Goal: Task Accomplishment & Management: Manage account settings

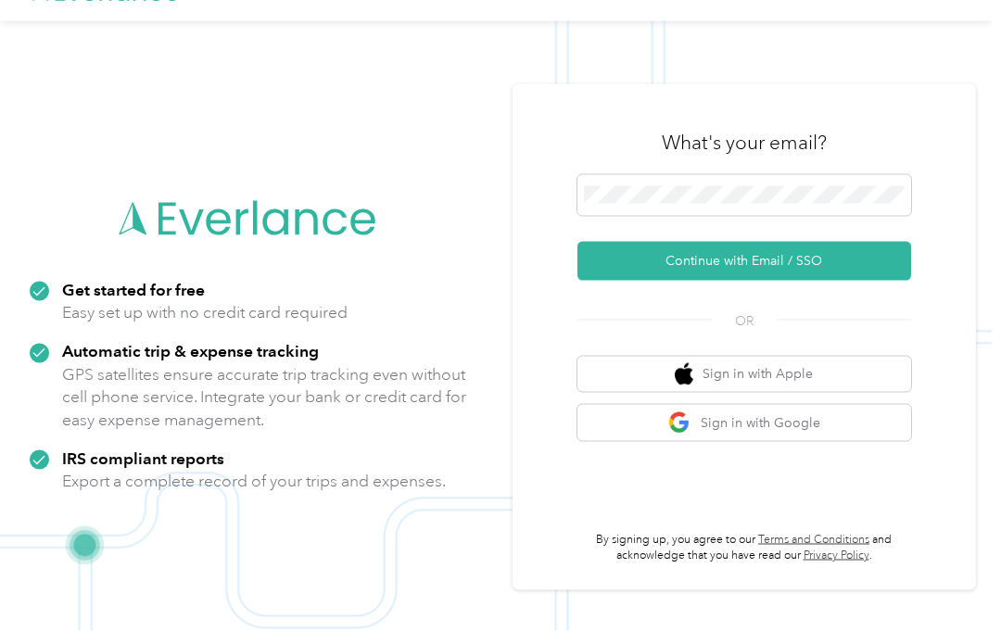
scroll to position [59, 0]
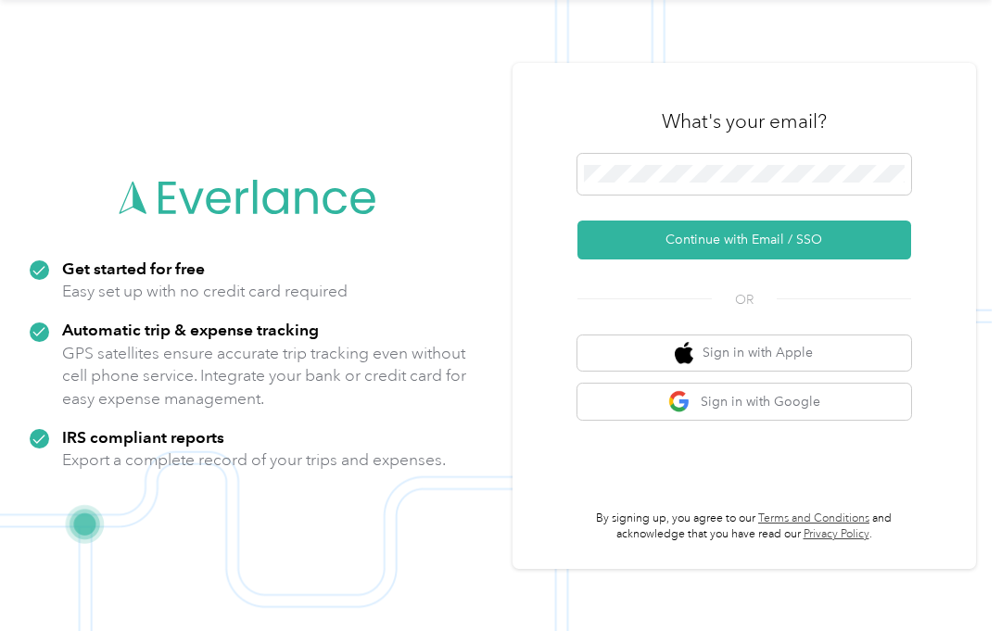
click at [733, 236] on button "Continue with Email / SSO" at bounding box center [745, 240] width 334 height 39
click at [763, 234] on button "Continue with Email / SSO" at bounding box center [745, 240] width 334 height 39
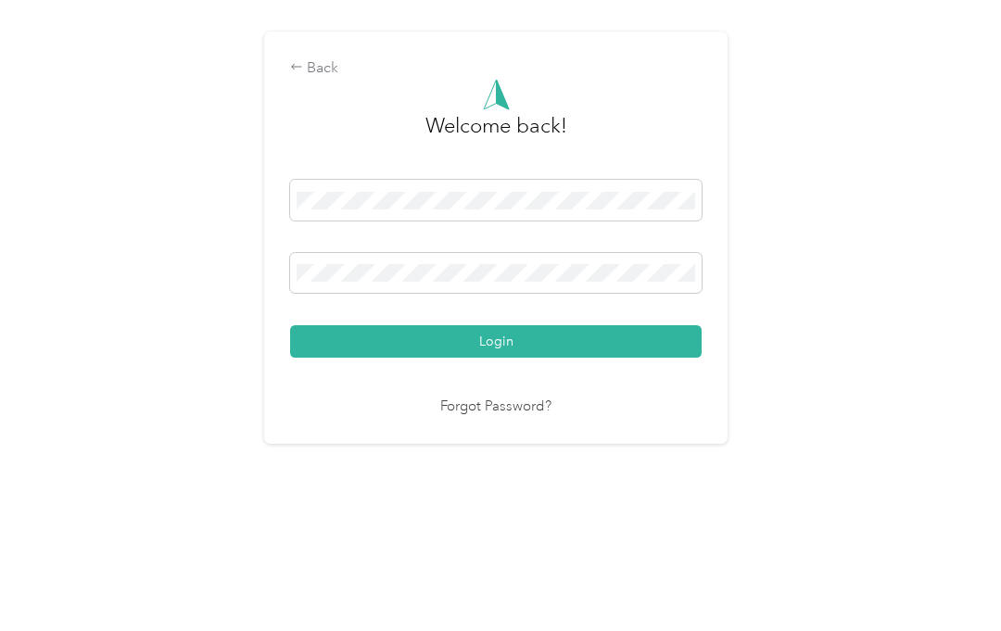
click at [826, 302] on div "Back Welcome back! Login Forgot Password?" at bounding box center [496, 336] width 992 height 555
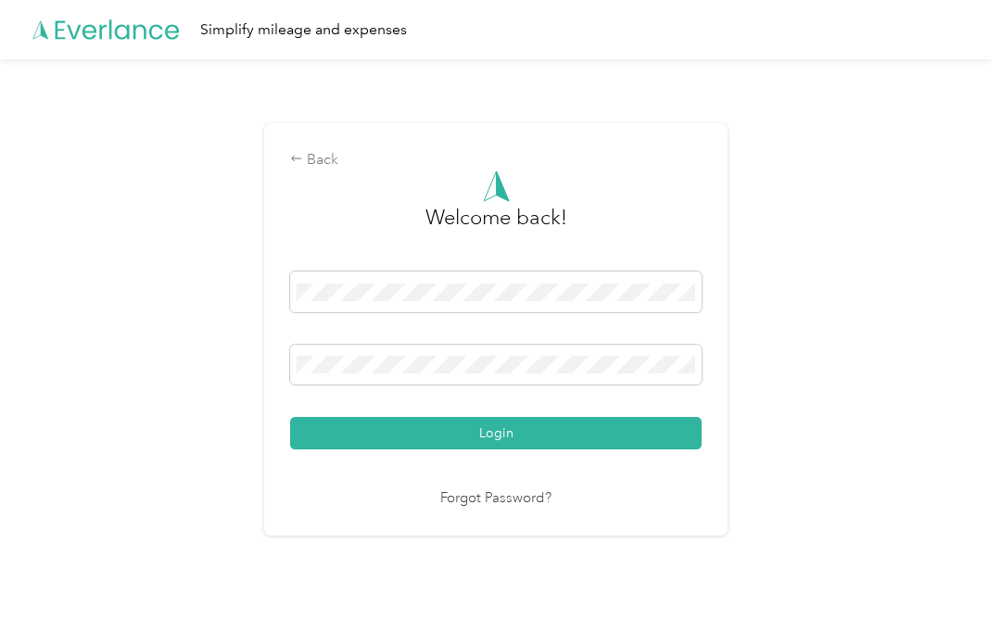
click at [507, 434] on button "Login" at bounding box center [496, 433] width 412 height 32
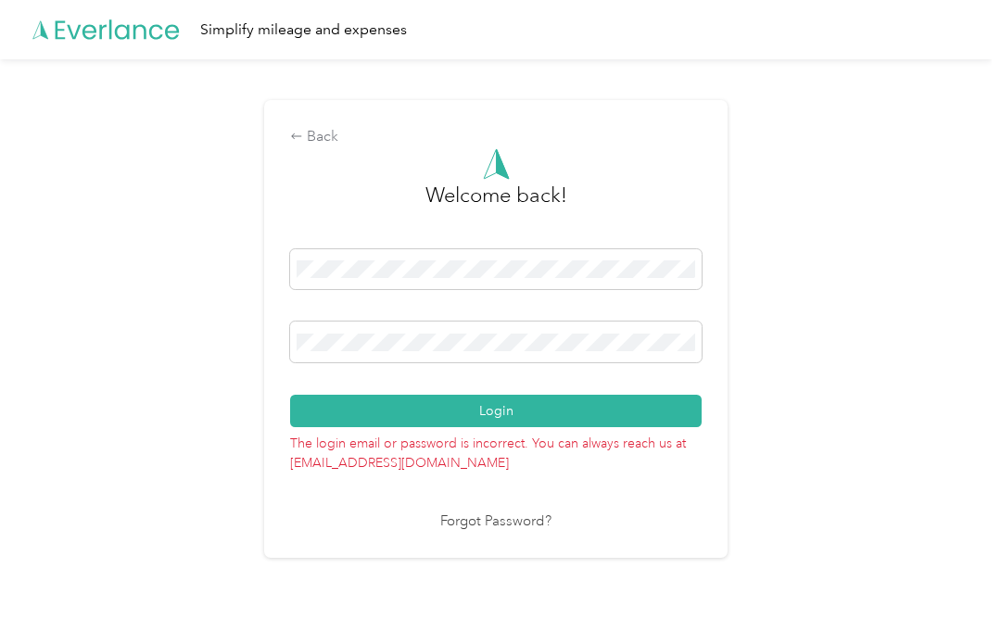
click at [495, 524] on link "Forgot Password?" at bounding box center [495, 522] width 111 height 21
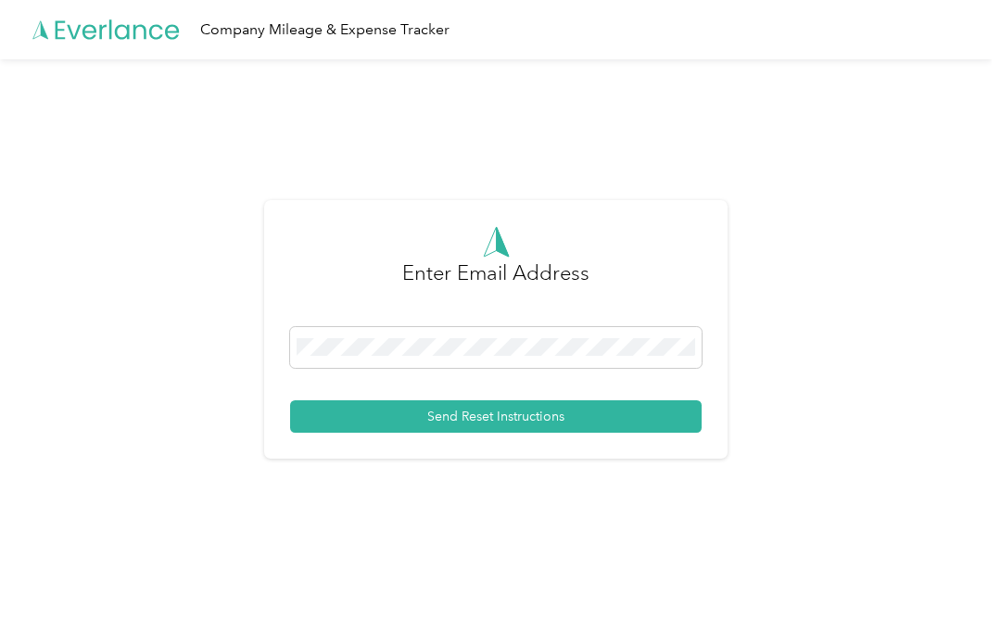
click at [490, 419] on button "Send Reset Instructions" at bounding box center [496, 417] width 412 height 32
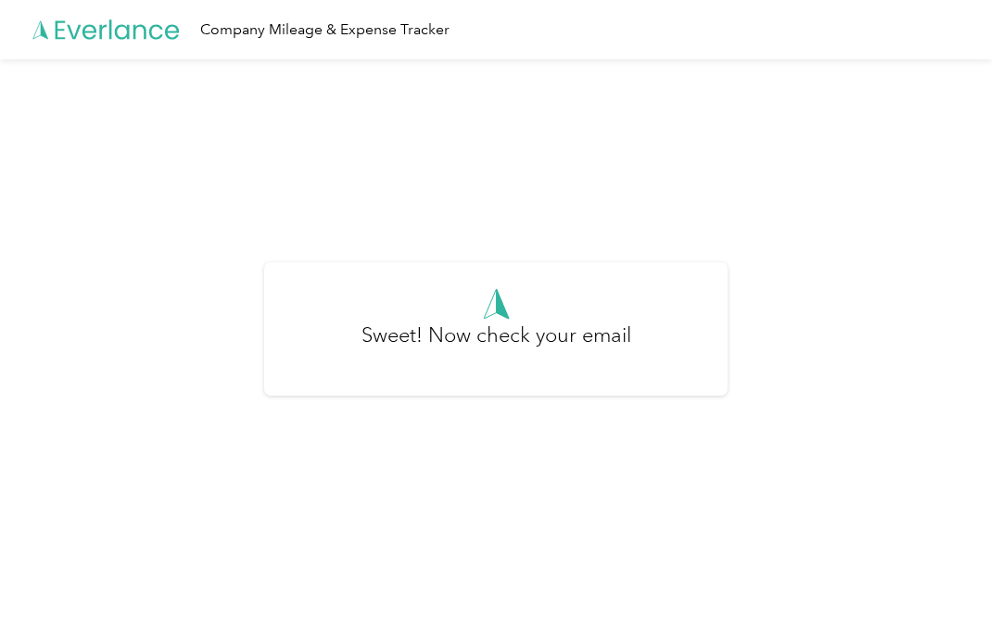
click at [504, 335] on h3 "Sweet! Now check your email" at bounding box center [497, 345] width 270 height 50
click at [509, 336] on h3 "Sweet! Now check your email" at bounding box center [497, 345] width 270 height 50
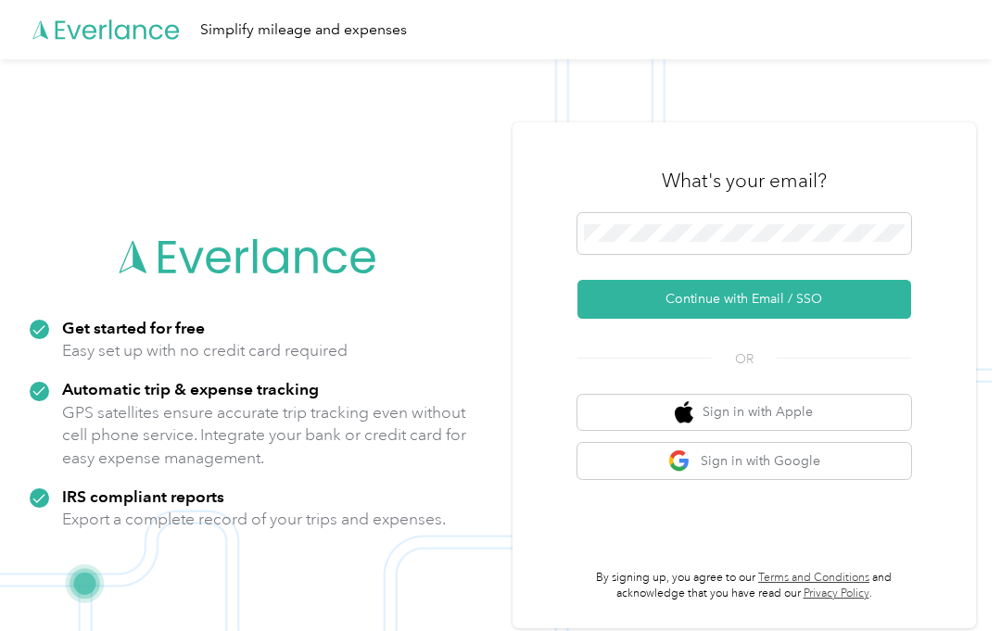
click at [760, 300] on button "Continue with Email / SSO" at bounding box center [745, 299] width 334 height 39
click at [721, 297] on button "Continue with Email / SSO" at bounding box center [745, 299] width 334 height 39
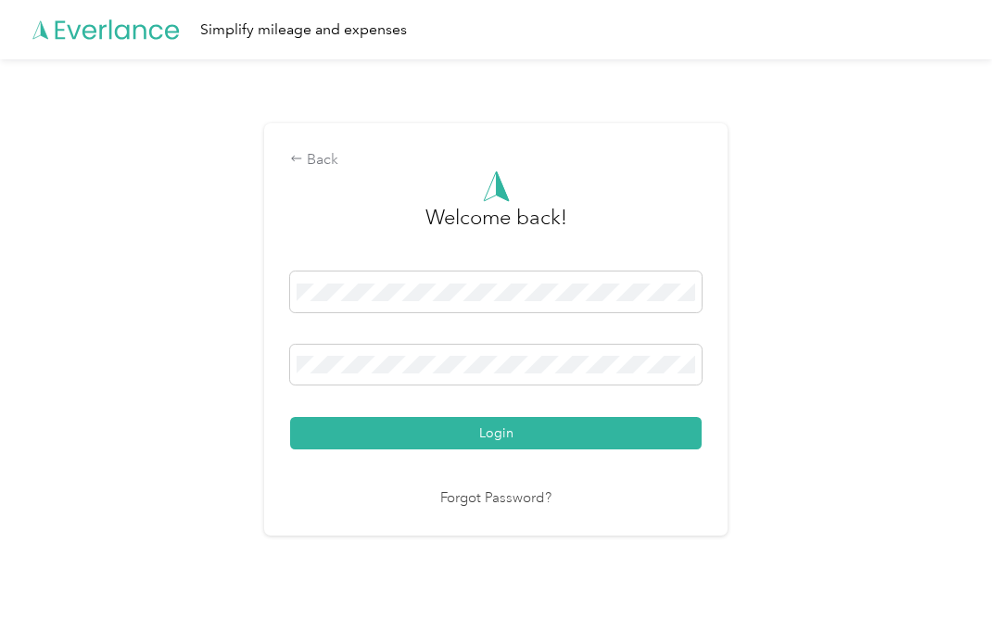
click at [510, 435] on button "Login" at bounding box center [496, 433] width 412 height 32
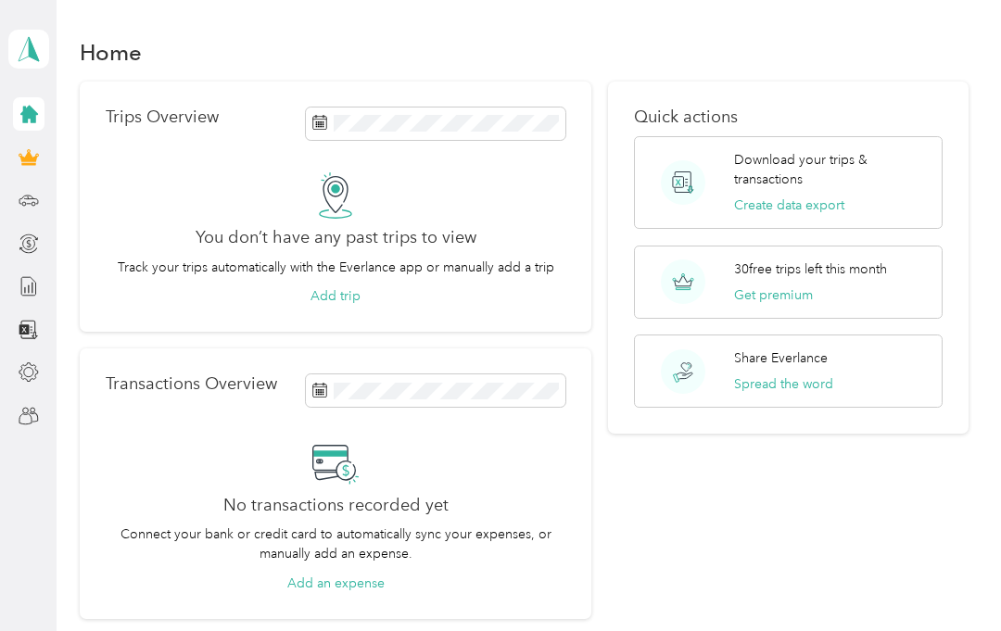
click at [31, 111] on icon at bounding box center [29, 115] width 18 height 18
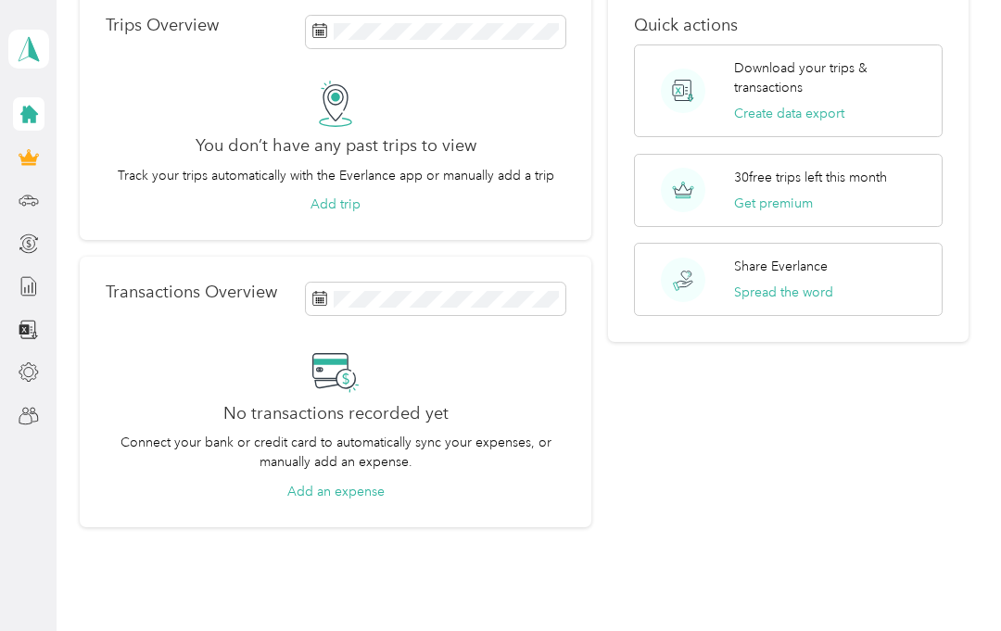
scroll to position [88, 0]
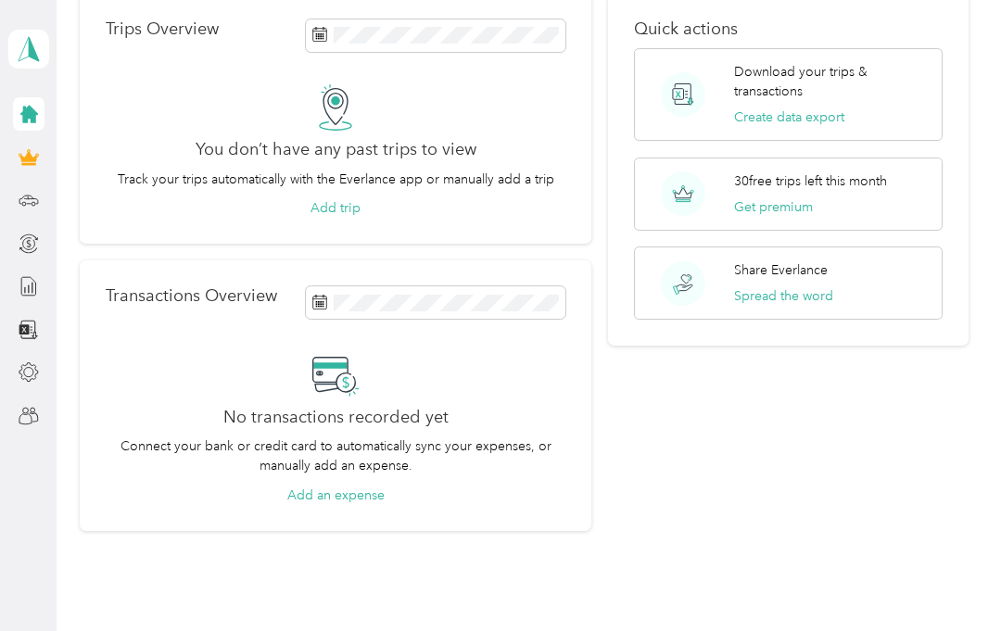
click at [36, 117] on icon at bounding box center [29, 114] width 20 height 20
click at [37, 156] on icon at bounding box center [28, 152] width 19 height 6
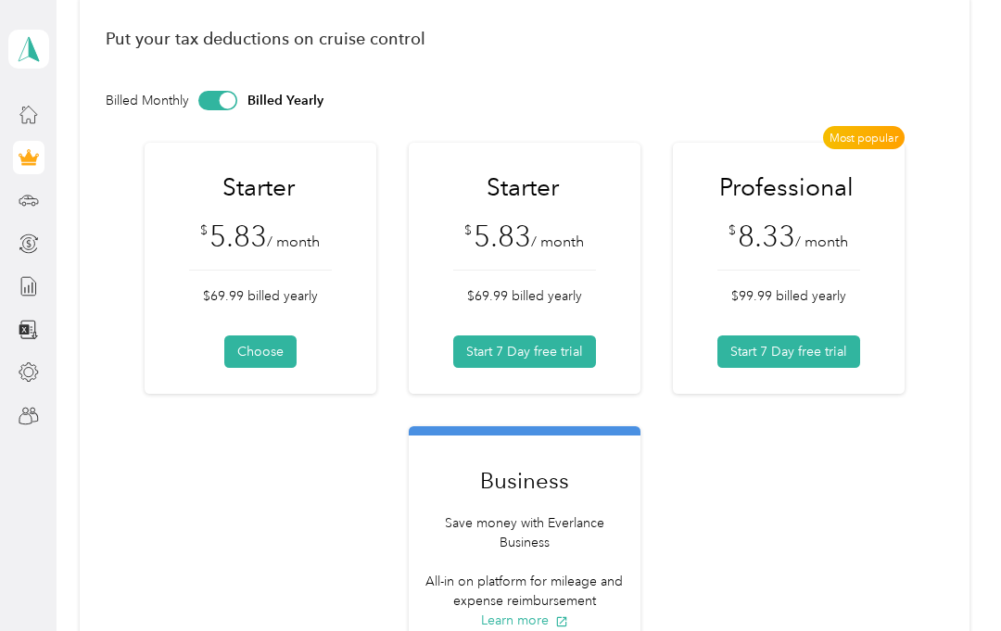
click at [34, 409] on circle at bounding box center [32, 410] width 5 height 5
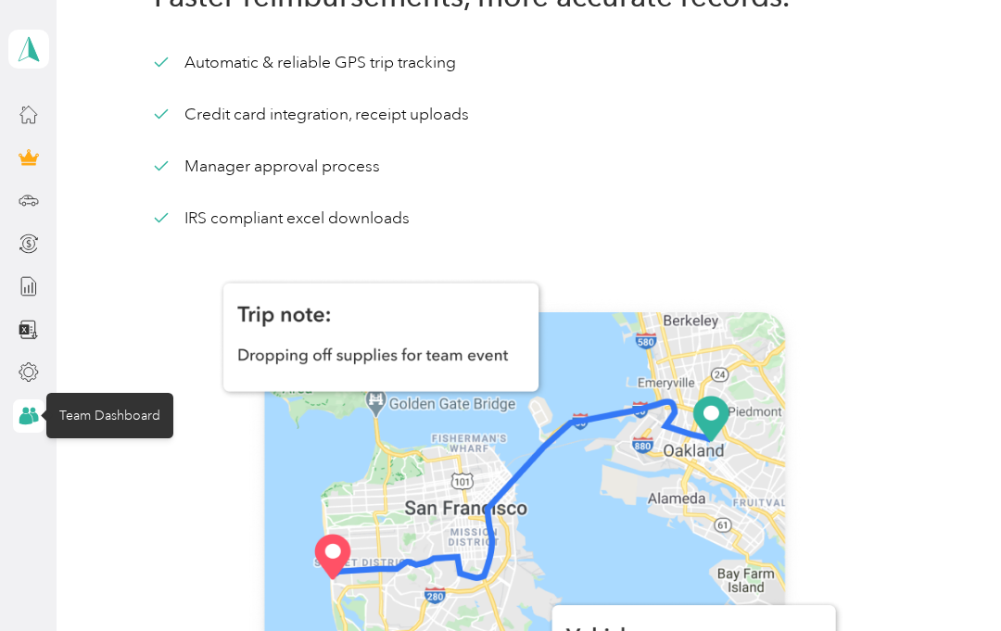
click at [42, 106] on div at bounding box center [29, 113] width 32 height 33
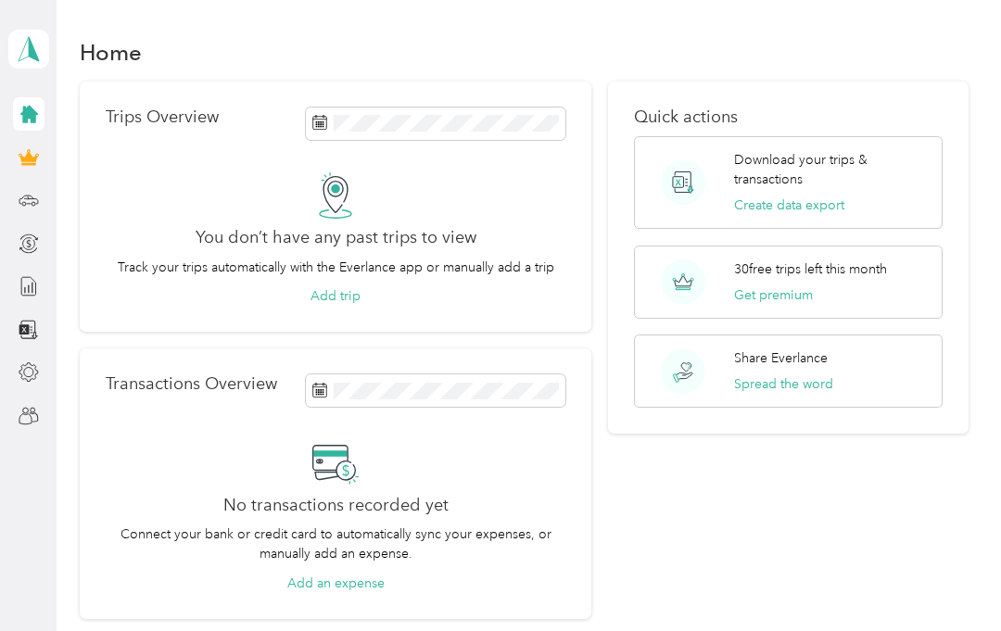
click at [347, 286] on button "Add trip" at bounding box center [336, 295] width 50 height 19
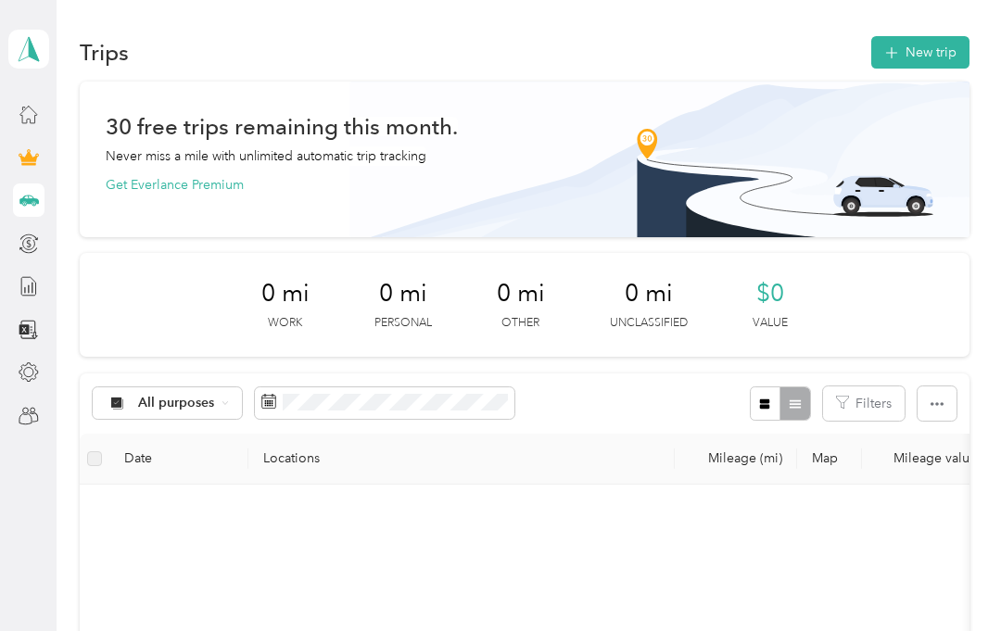
click at [37, 49] on icon at bounding box center [29, 49] width 28 height 26
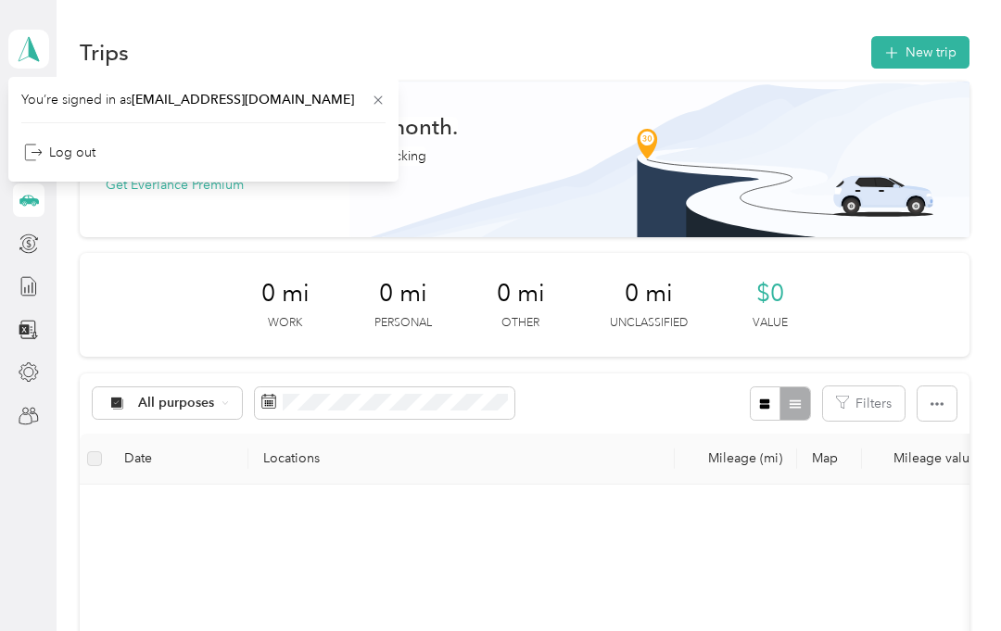
click at [938, 289] on div "0 mi Work 0 mi Personal 0 mi Other 0 mi Unclassified $0 Value" at bounding box center [525, 305] width 890 height 104
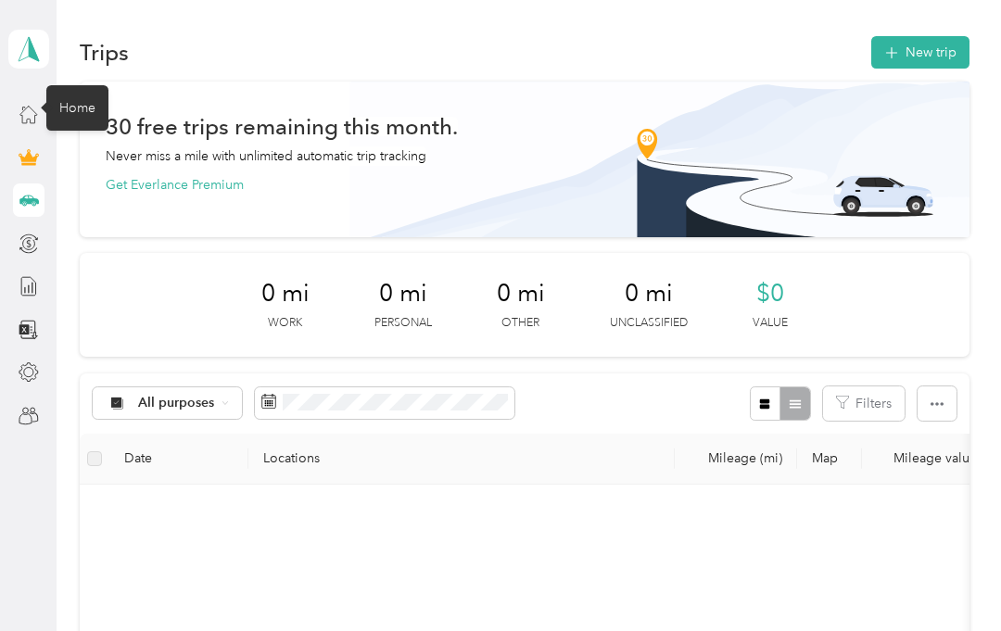
click at [30, 106] on icon at bounding box center [29, 114] width 20 height 20
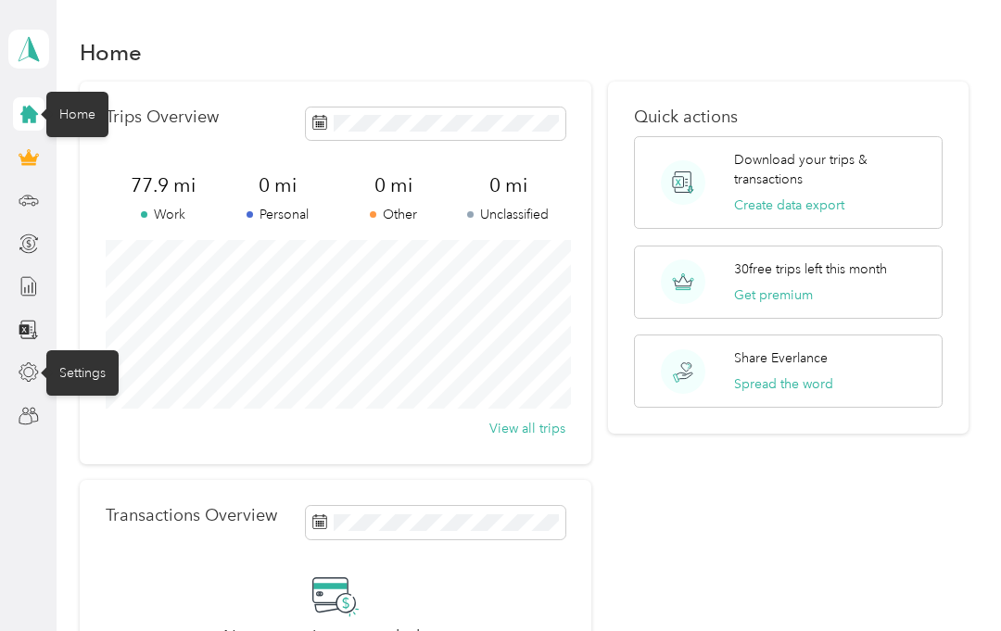
click at [37, 372] on icon at bounding box center [28, 372] width 19 height 19
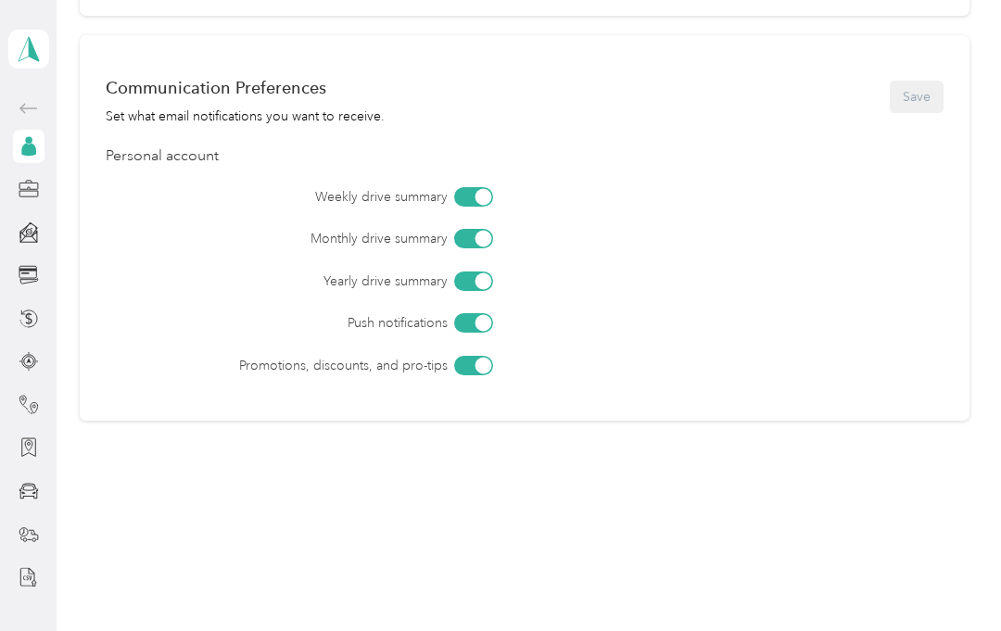
scroll to position [795, 0]
click at [487, 367] on div at bounding box center [483, 365] width 17 height 17
click at [491, 201] on div at bounding box center [483, 196] width 17 height 17
click at [926, 97] on button "Save" at bounding box center [917, 97] width 54 height 32
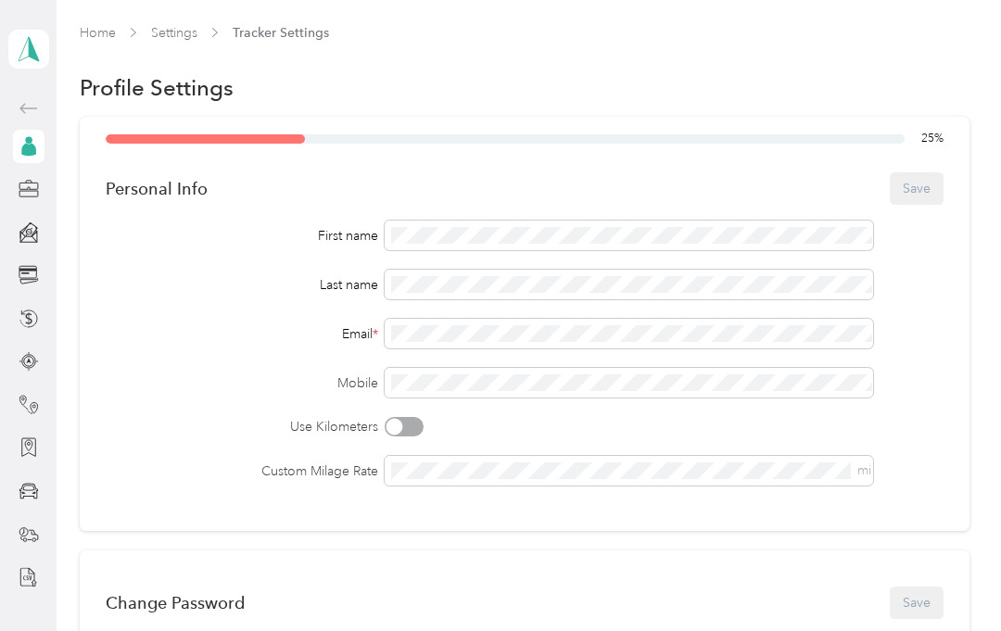
scroll to position [0, 0]
click at [265, 30] on span "Tracker Settings" at bounding box center [281, 32] width 96 height 19
click at [279, 33] on span "Tracker Settings" at bounding box center [281, 32] width 96 height 19
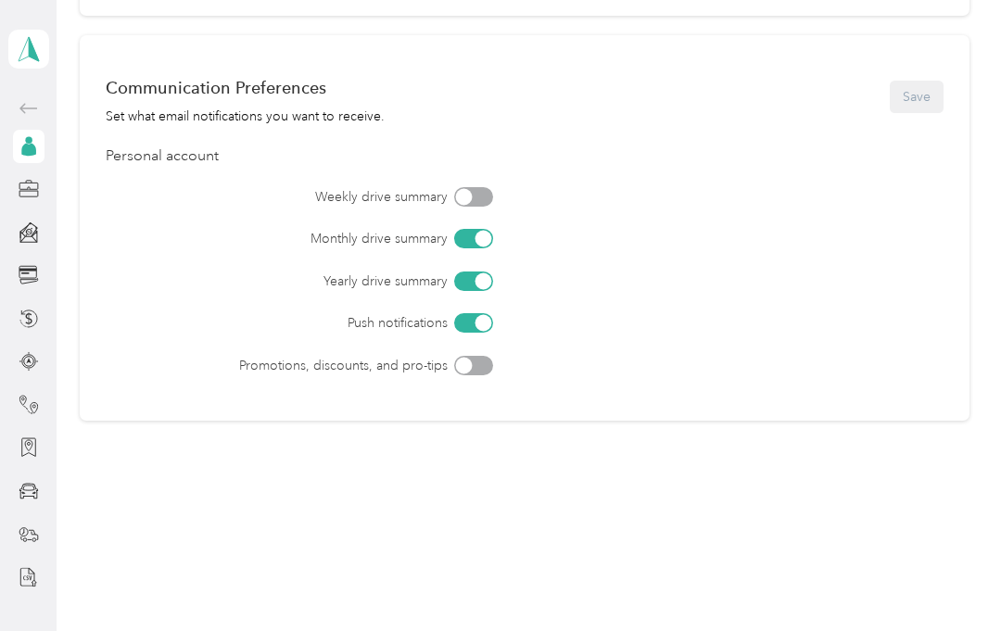
scroll to position [795, 0]
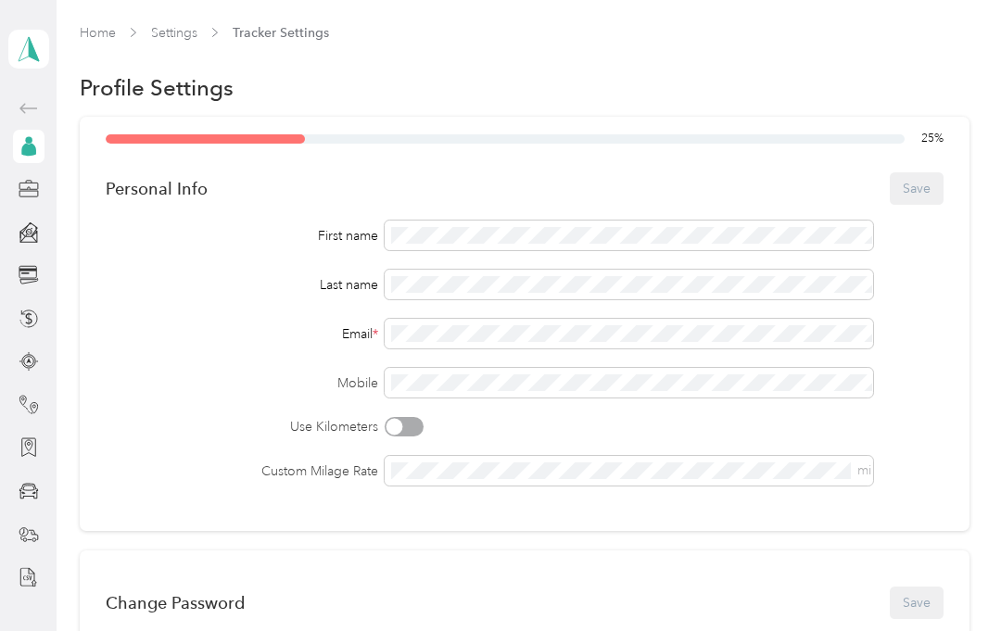
scroll to position [0, 0]
click at [263, 36] on span "Tracker Settings" at bounding box center [281, 32] width 96 height 19
click at [927, 200] on div "Personal Info Save" at bounding box center [525, 188] width 838 height 39
click at [30, 112] on icon at bounding box center [29, 108] width 22 height 22
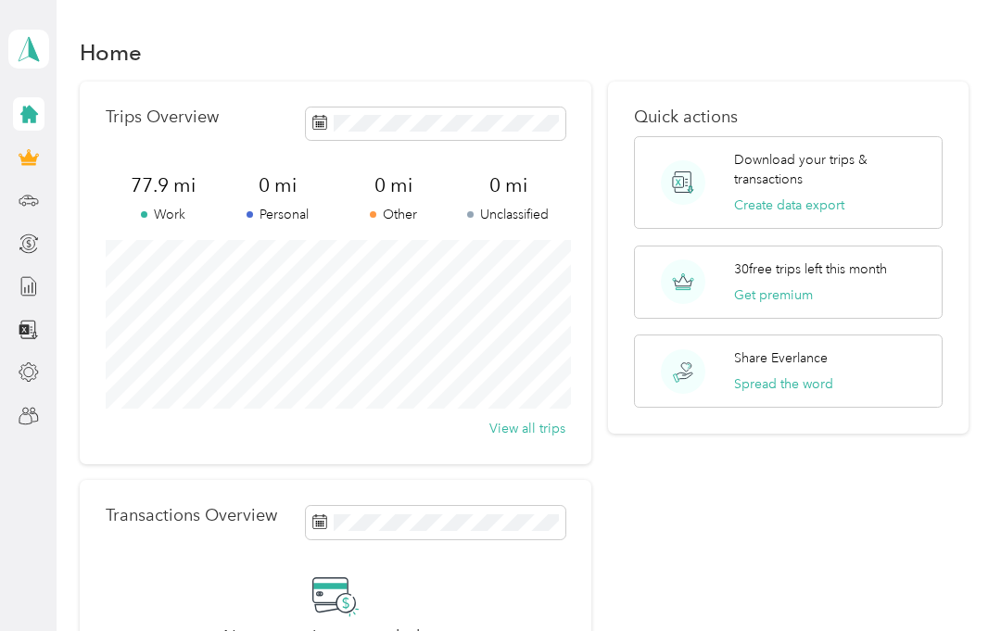
click at [30, 115] on icon at bounding box center [29, 115] width 18 height 18
click at [35, 374] on icon at bounding box center [29, 373] width 20 height 20
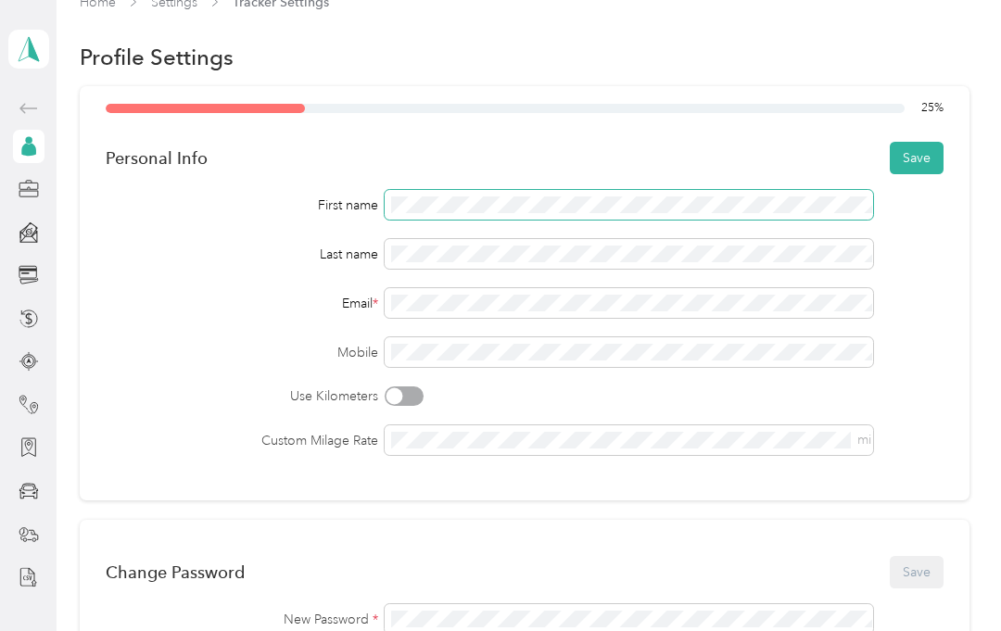
scroll to position [19, 0]
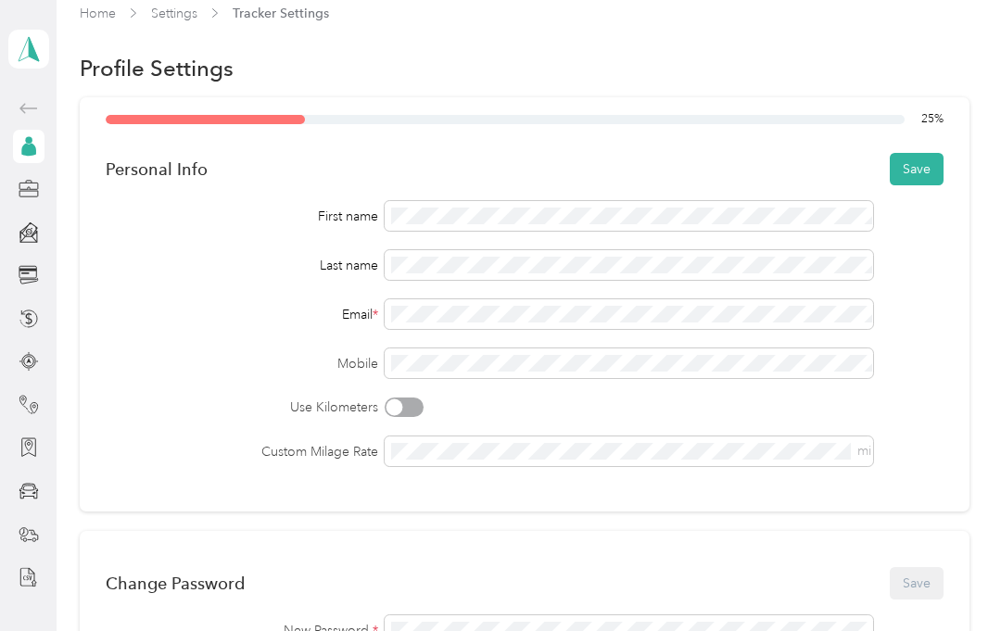
click at [931, 172] on button "Save" at bounding box center [917, 169] width 54 height 32
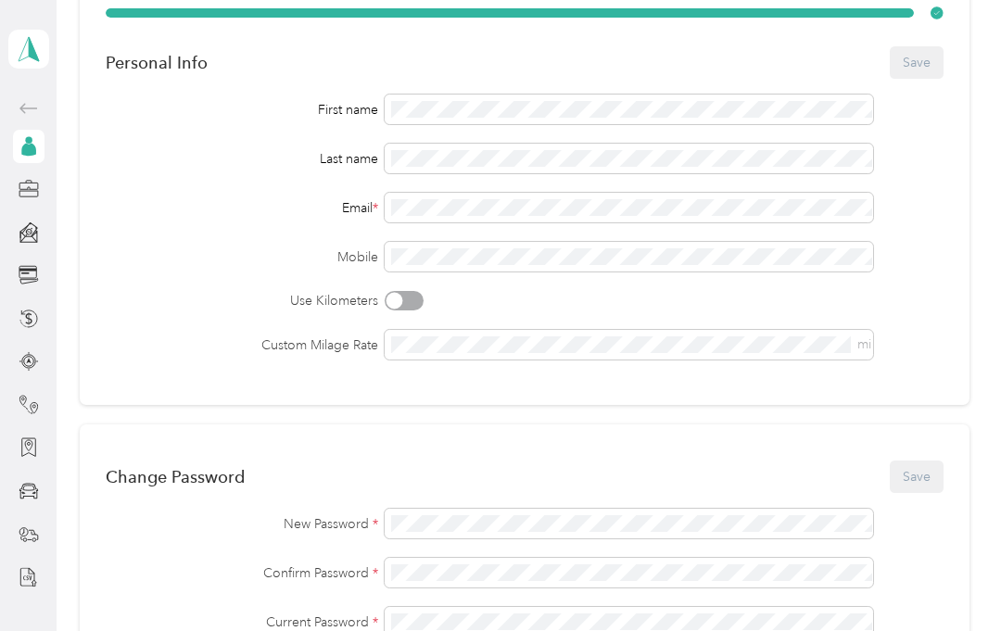
scroll to position [130, 0]
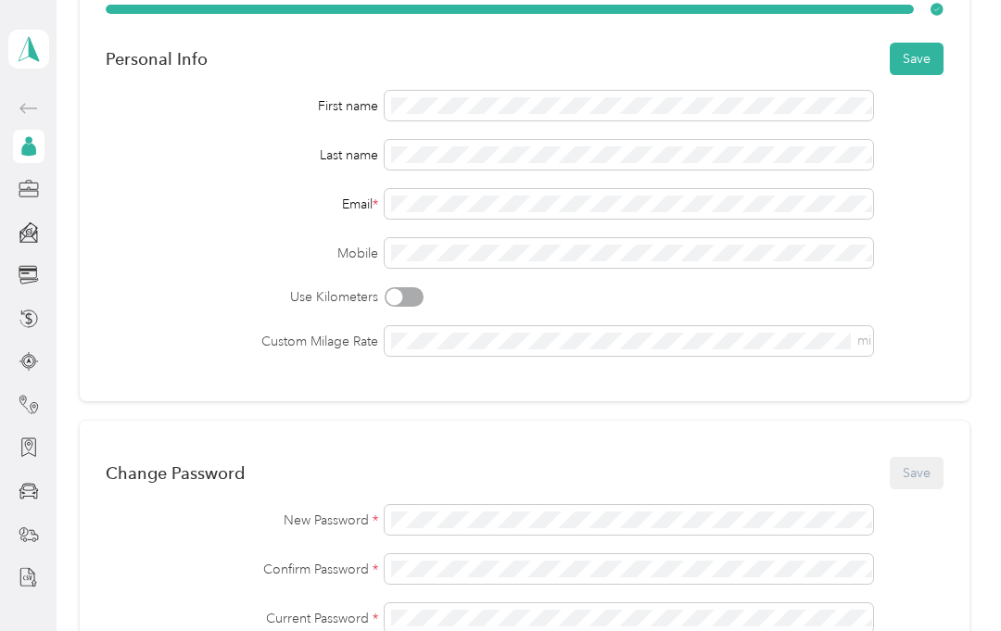
click at [175, 334] on label "Custom Milage Rate" at bounding box center [242, 341] width 273 height 19
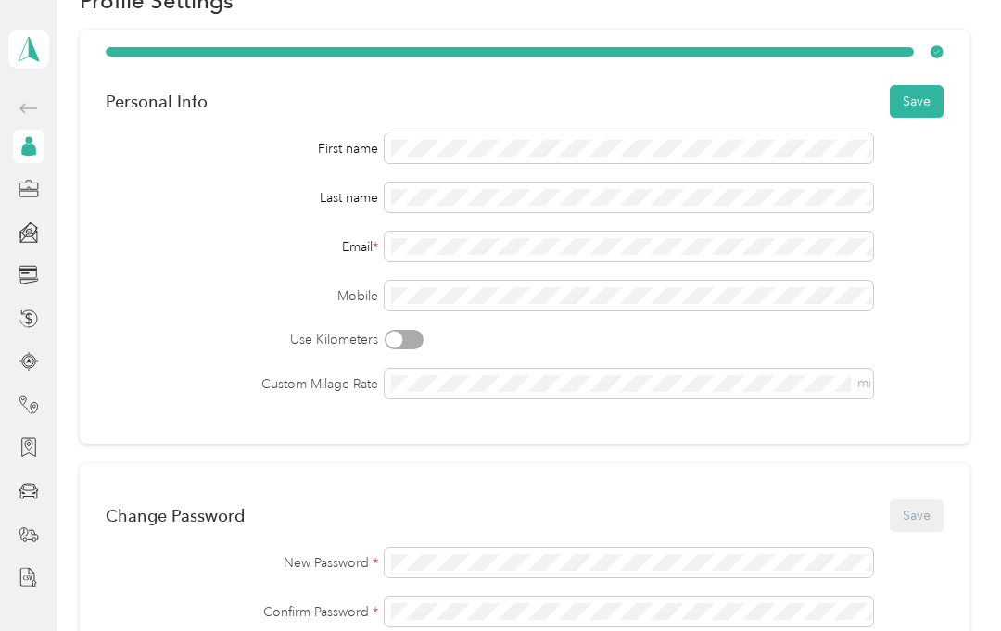
scroll to position [86, 0]
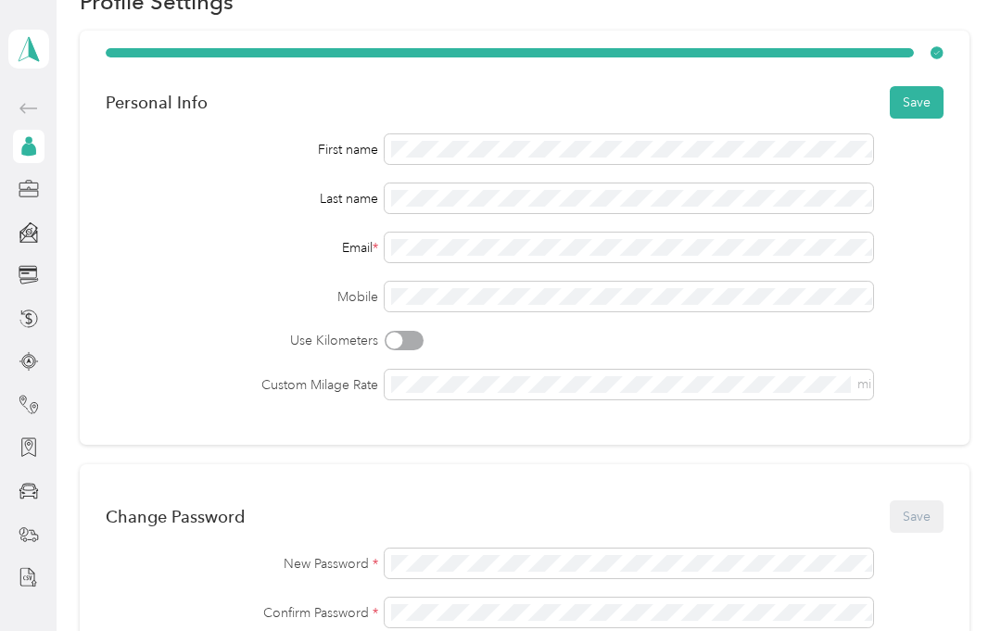
click at [926, 105] on button "Save" at bounding box center [917, 102] width 54 height 32
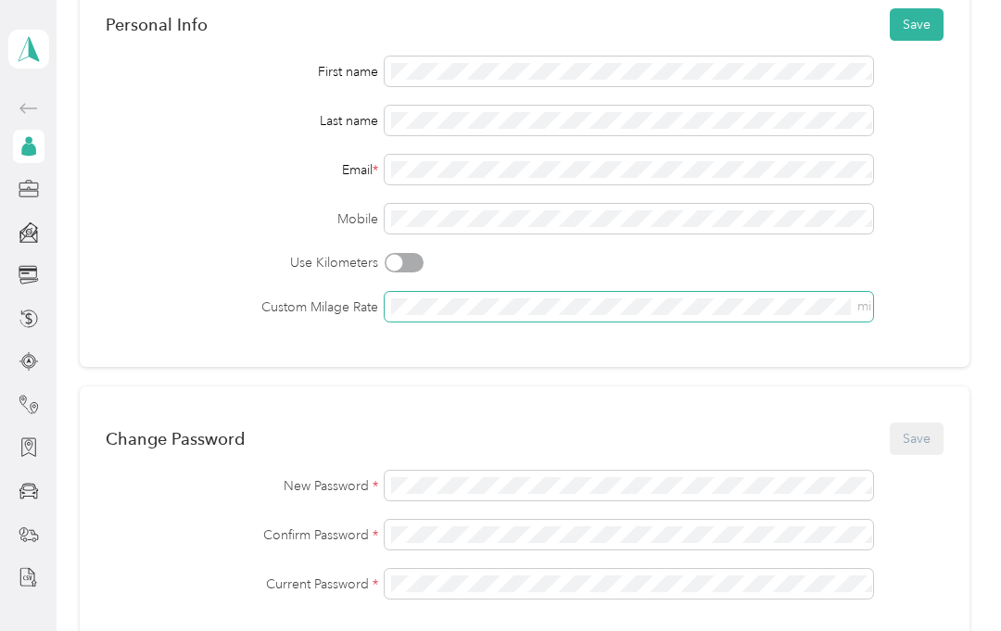
scroll to position [169, 0]
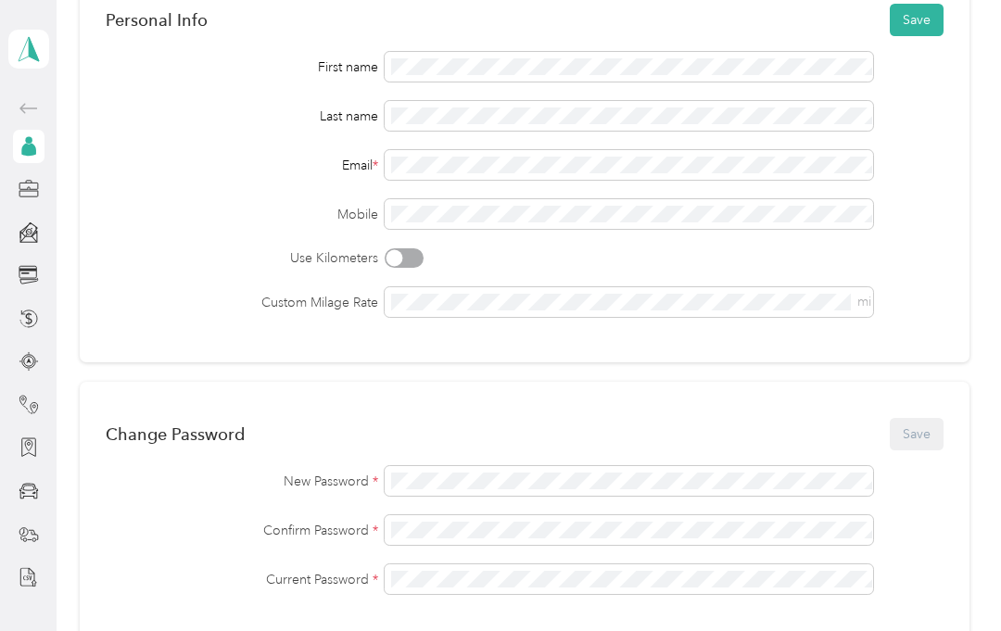
click at [862, 307] on span "mi" at bounding box center [865, 302] width 14 height 16
click at [873, 298] on span "mi" at bounding box center [629, 302] width 489 height 30
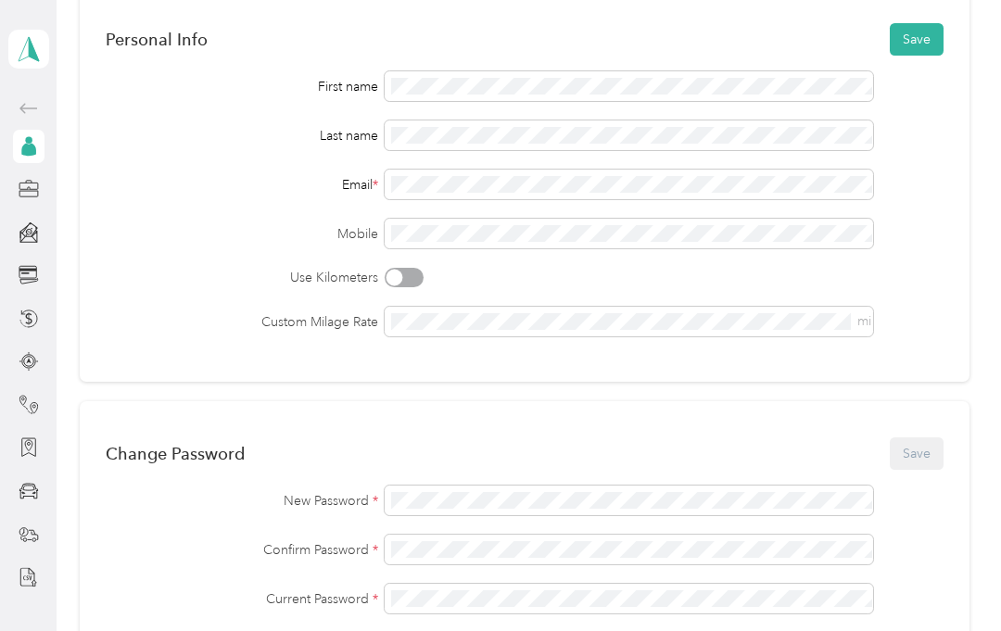
scroll to position [128, 0]
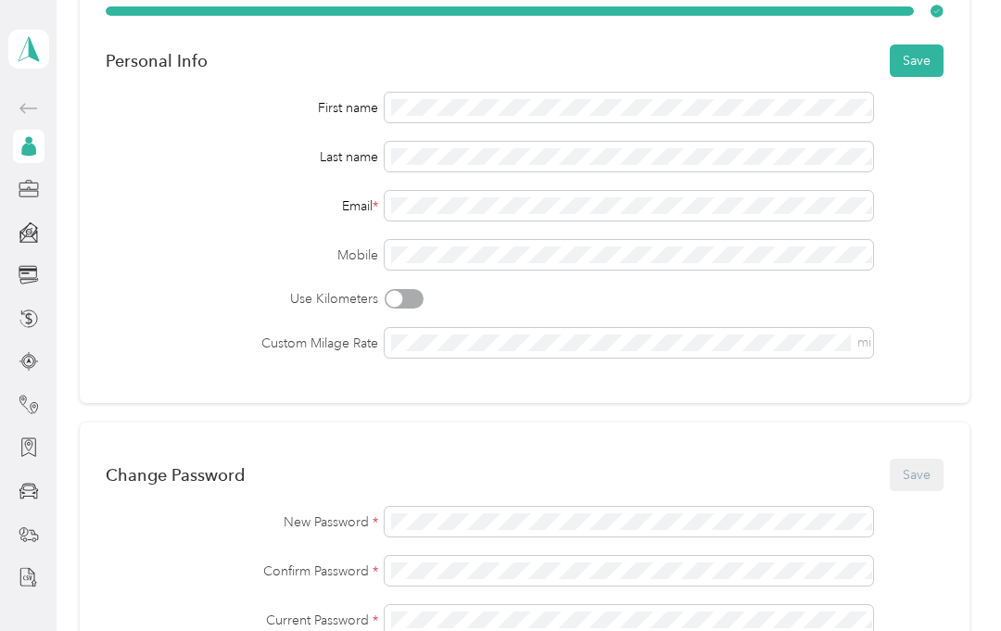
click at [936, 61] on button "Save" at bounding box center [917, 61] width 54 height 32
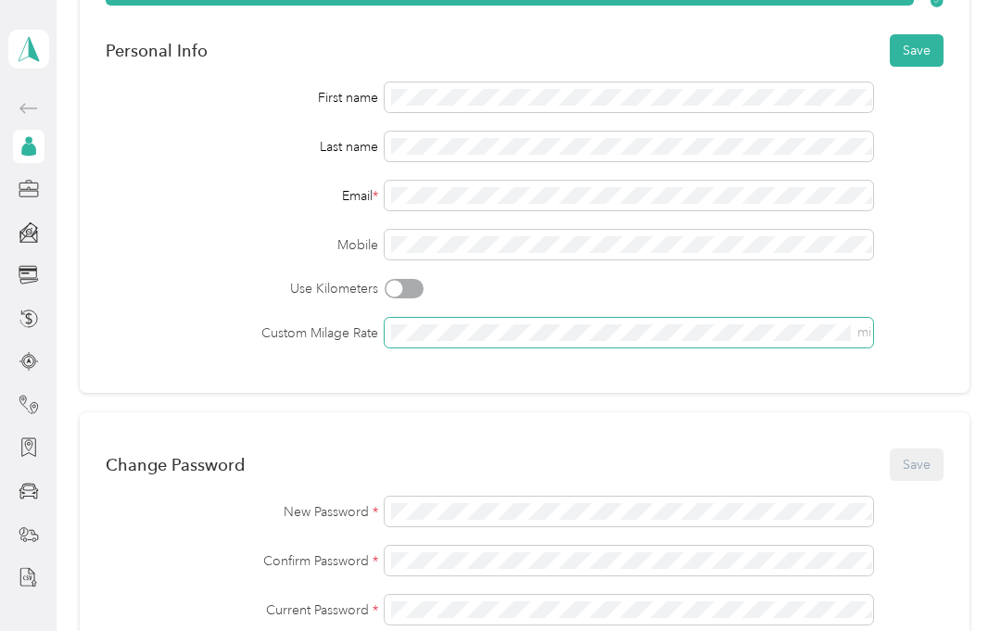
scroll to position [4, 0]
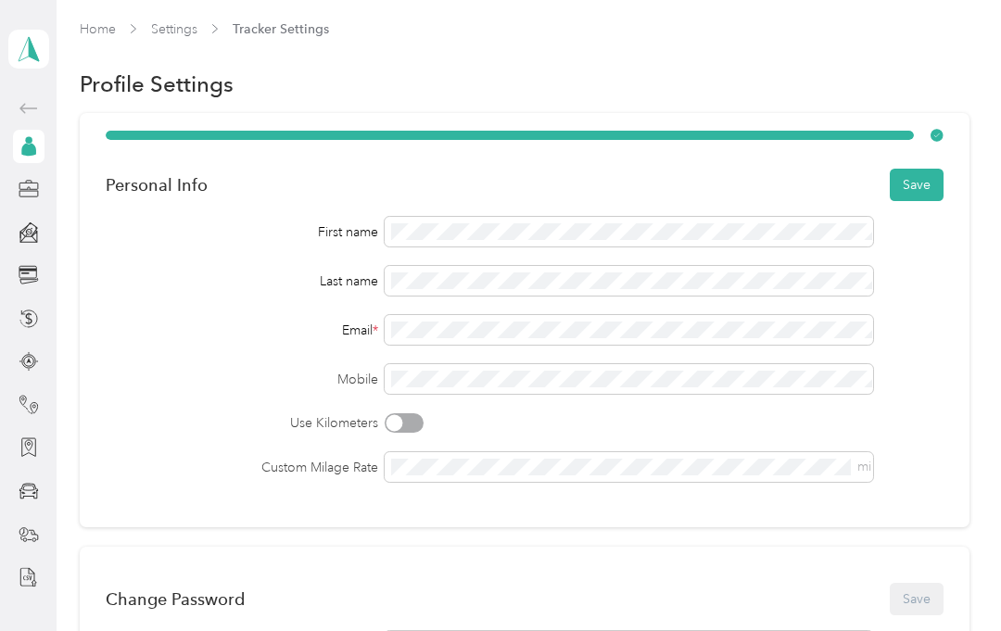
click at [932, 188] on button "Save" at bounding box center [917, 185] width 54 height 32
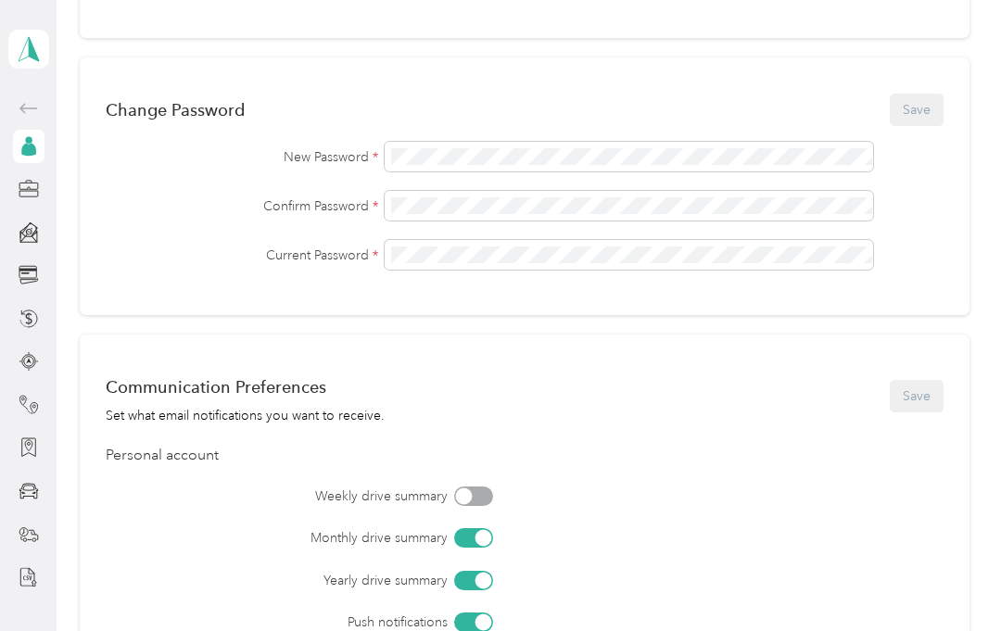
scroll to position [378, 0]
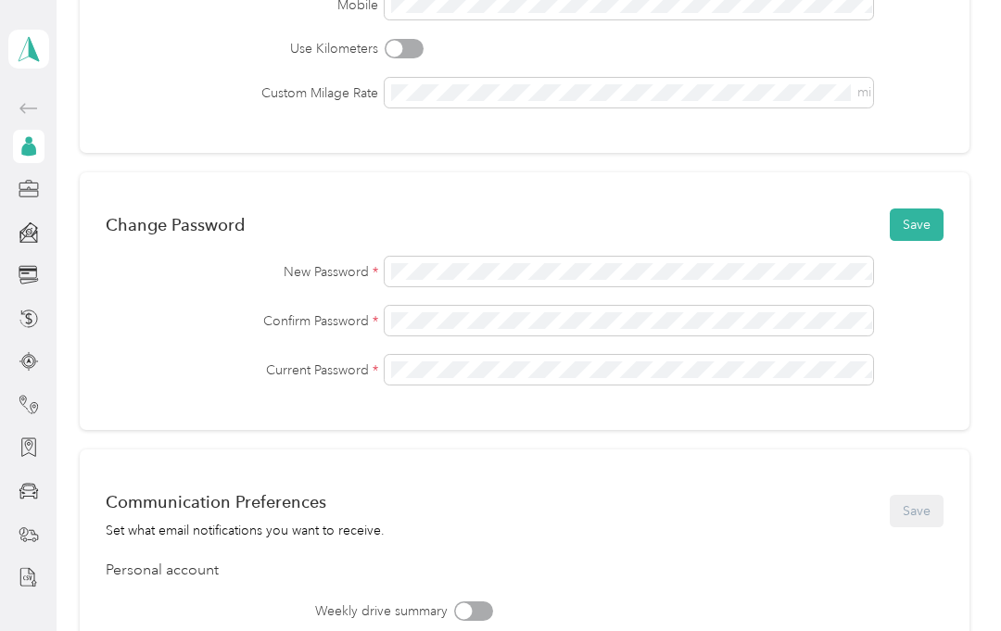
click at [927, 229] on button "Save" at bounding box center [917, 225] width 54 height 32
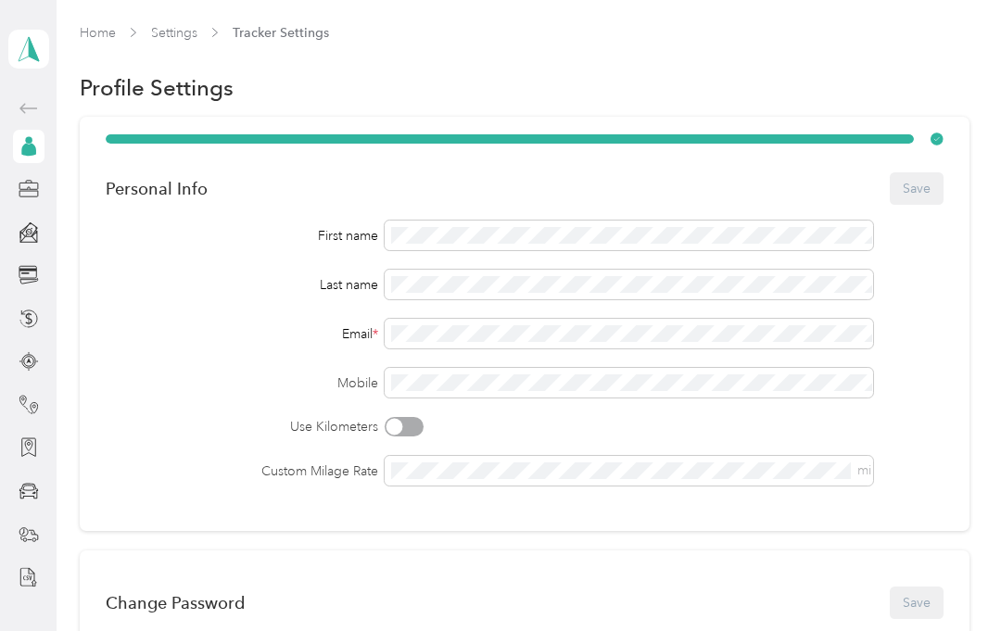
scroll to position [0, 0]
click at [295, 38] on span "Tracker Settings" at bounding box center [281, 32] width 96 height 19
click at [283, 37] on span "Tracker Settings" at bounding box center [281, 32] width 96 height 19
